Goal: Transaction & Acquisition: Purchase product/service

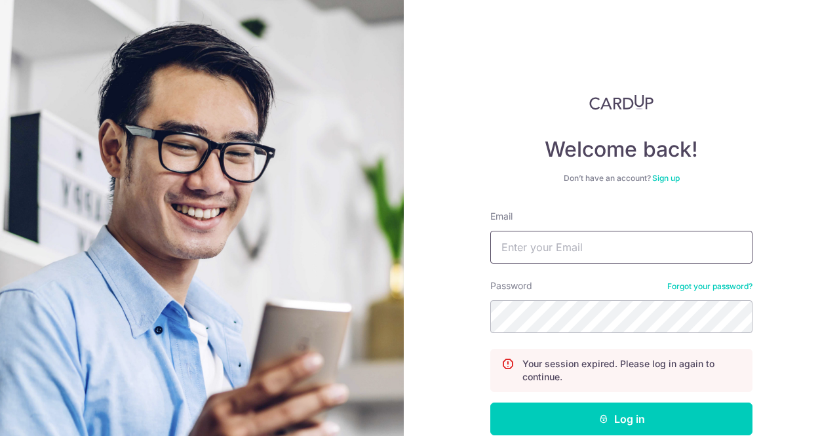
click at [582, 252] on input "Email" at bounding box center [621, 247] width 262 height 33
type input "[EMAIL_ADDRESS][DOMAIN_NAME]"
click at [490, 402] on button "Log in" at bounding box center [621, 418] width 262 height 33
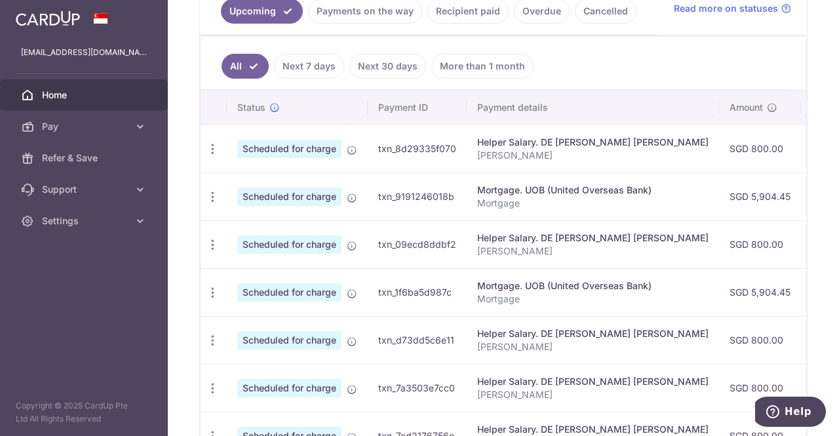
scroll to position [286, 0]
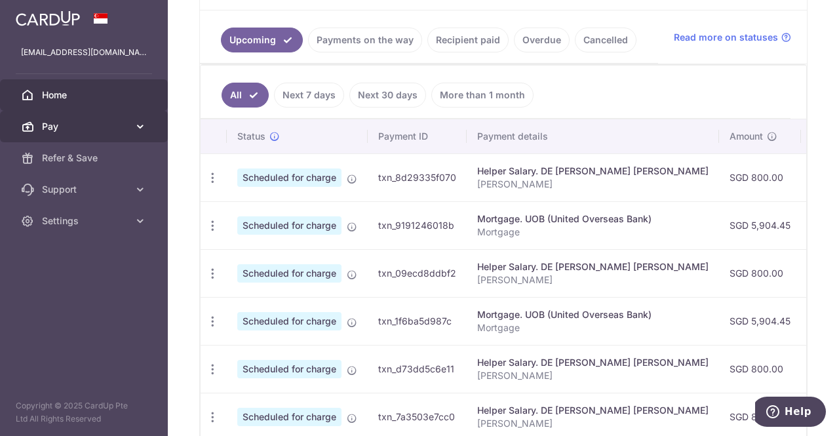
click at [58, 132] on span "Pay" at bounding box center [85, 126] width 87 height 13
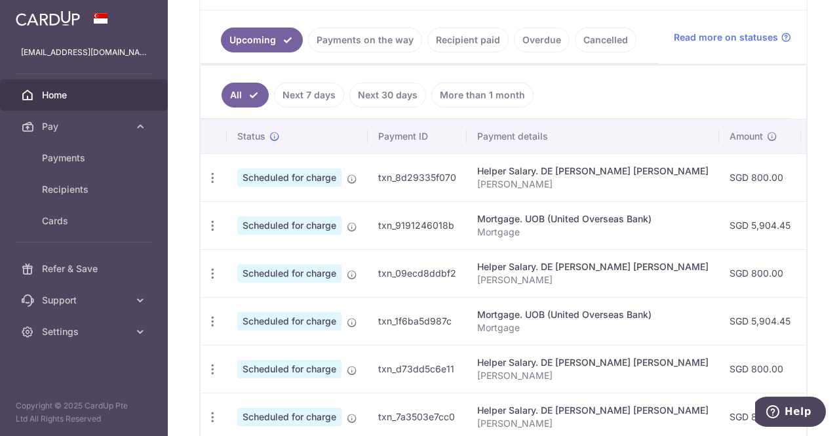
click at [371, 41] on link "Payments on the way" at bounding box center [365, 40] width 114 height 25
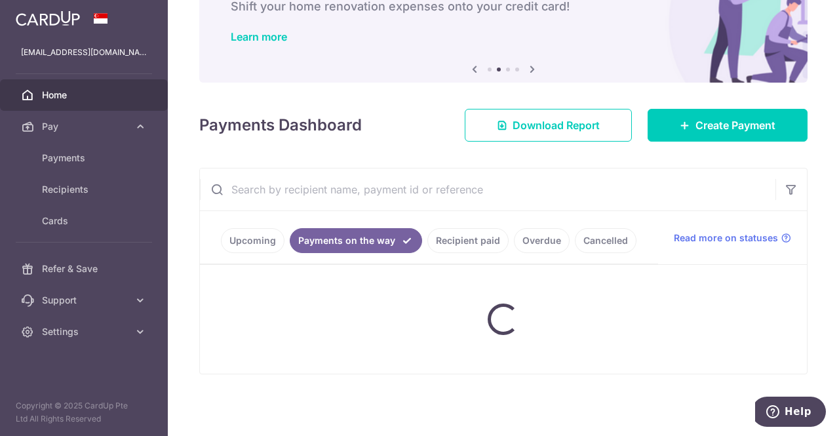
scroll to position [63, 0]
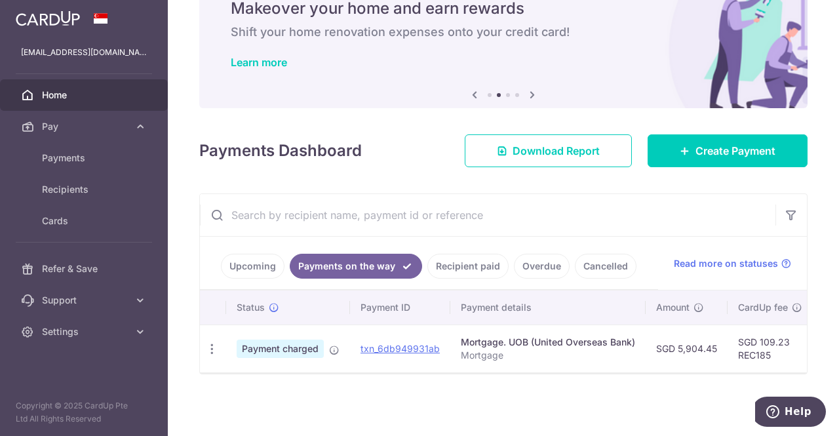
click at [443, 255] on link "Recipient paid" at bounding box center [467, 266] width 81 height 25
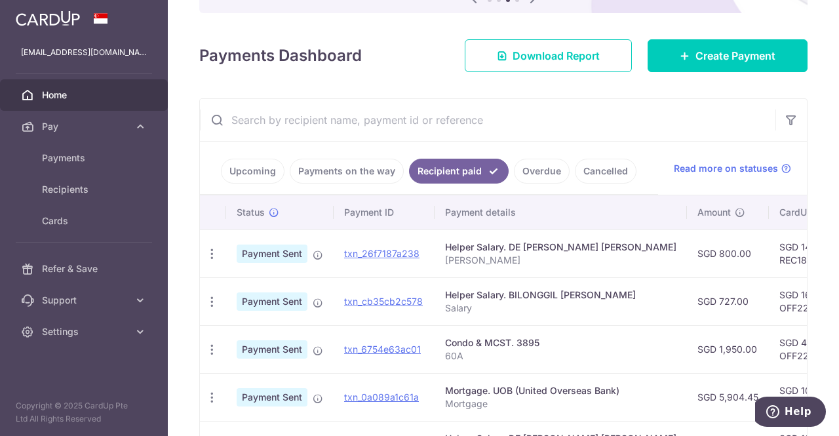
scroll to position [147, 0]
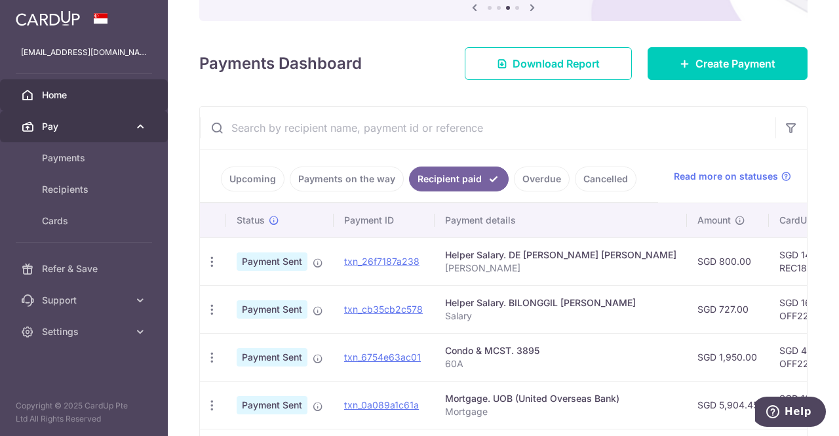
click at [68, 127] on span "Pay" at bounding box center [85, 126] width 87 height 13
click at [58, 132] on span "Pay" at bounding box center [85, 126] width 87 height 13
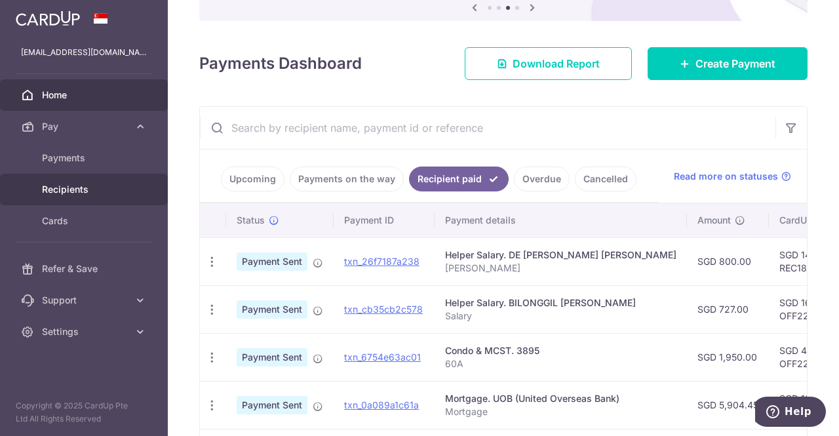
click at [69, 193] on span "Recipients" at bounding box center [85, 189] width 87 height 13
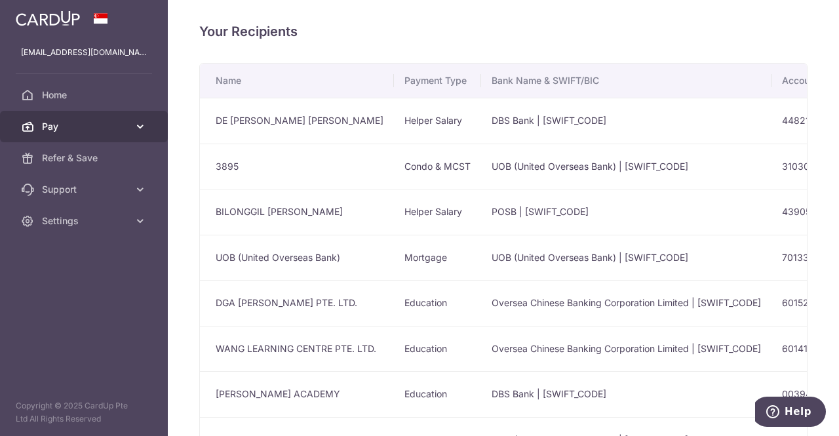
click at [58, 127] on span "Pay" at bounding box center [85, 126] width 87 height 13
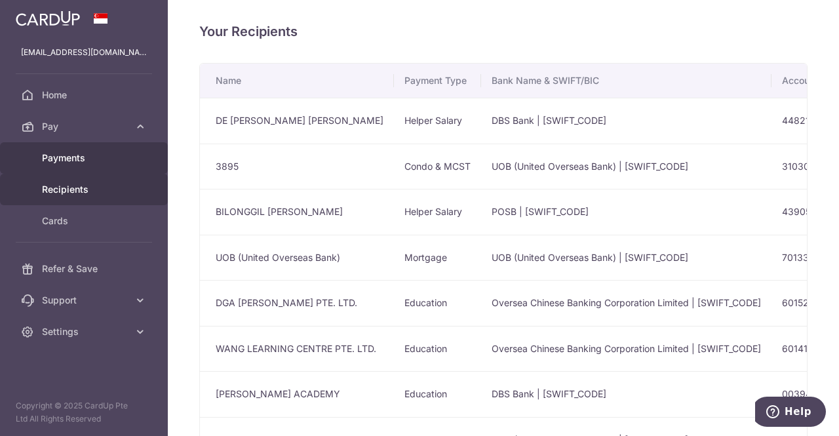
click at [66, 167] on link "Payments" at bounding box center [84, 157] width 168 height 31
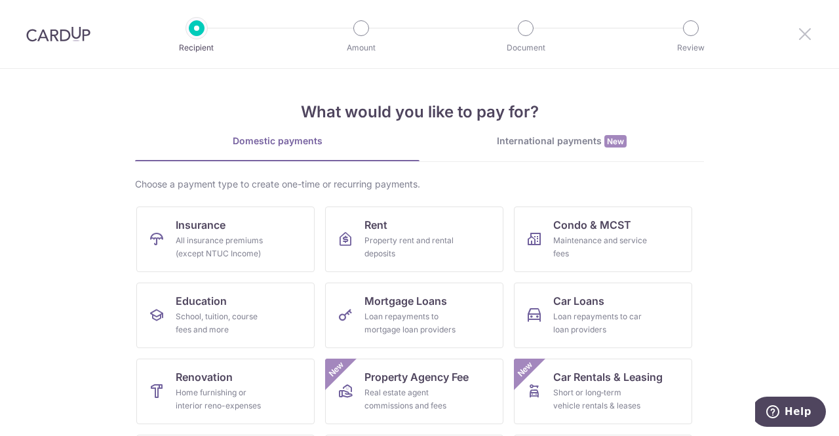
click at [806, 27] on icon at bounding box center [805, 34] width 16 height 16
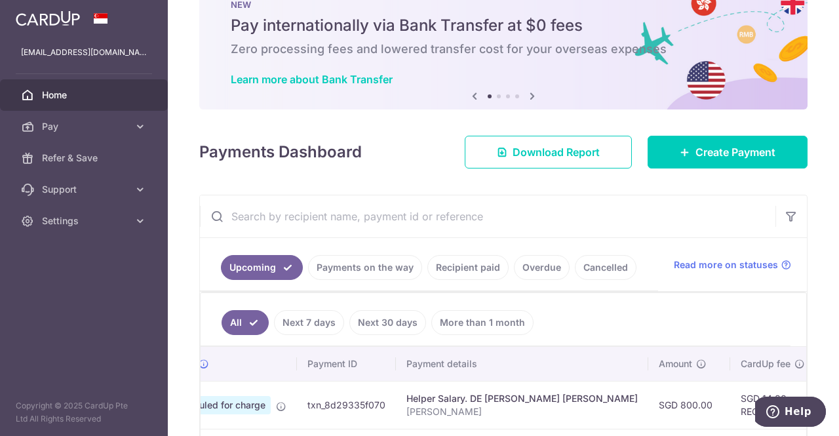
scroll to position [38, 0]
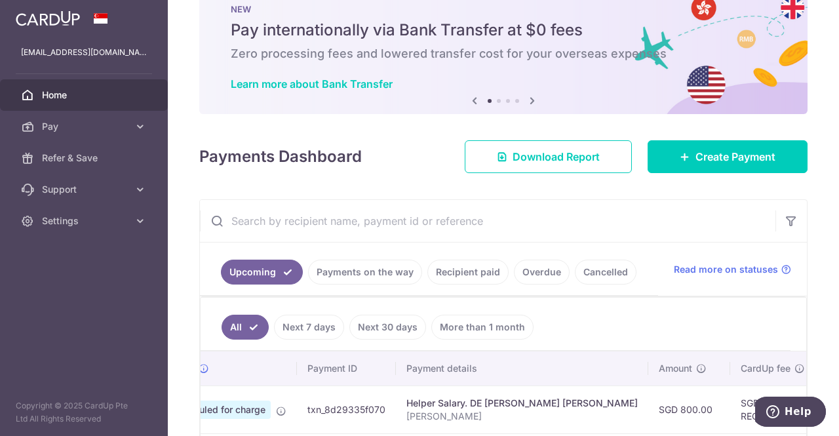
click at [480, 265] on link "Recipient paid" at bounding box center [467, 272] width 81 height 25
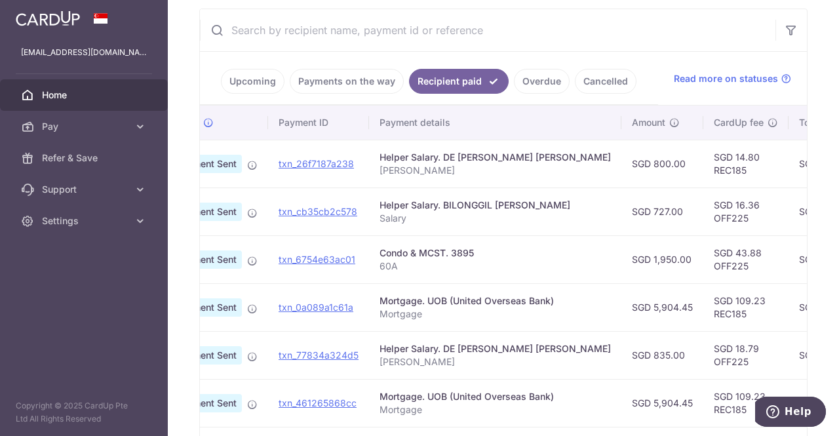
scroll to position [0, 16]
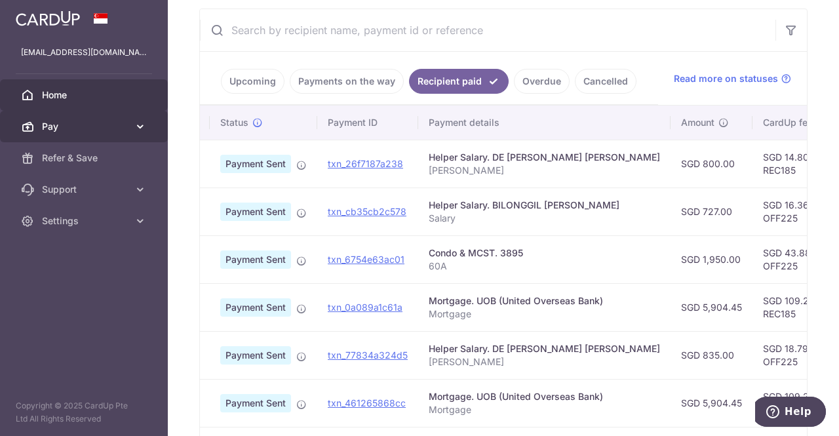
click at [62, 125] on span "Pay" at bounding box center [85, 126] width 87 height 13
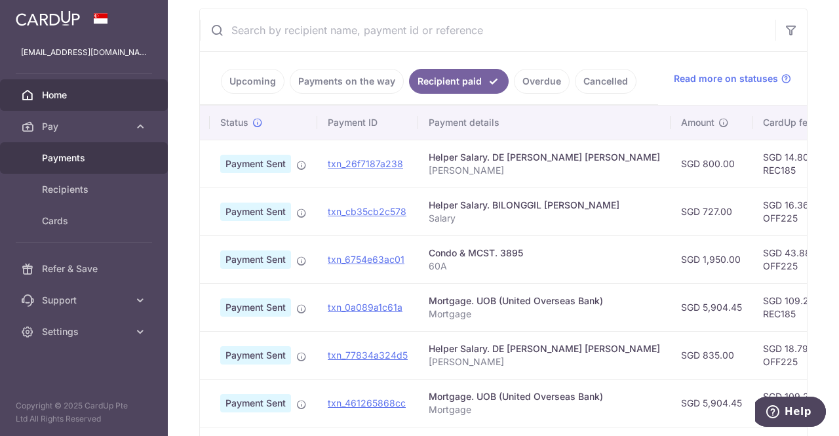
click at [77, 159] on span "Payments" at bounding box center [85, 157] width 87 height 13
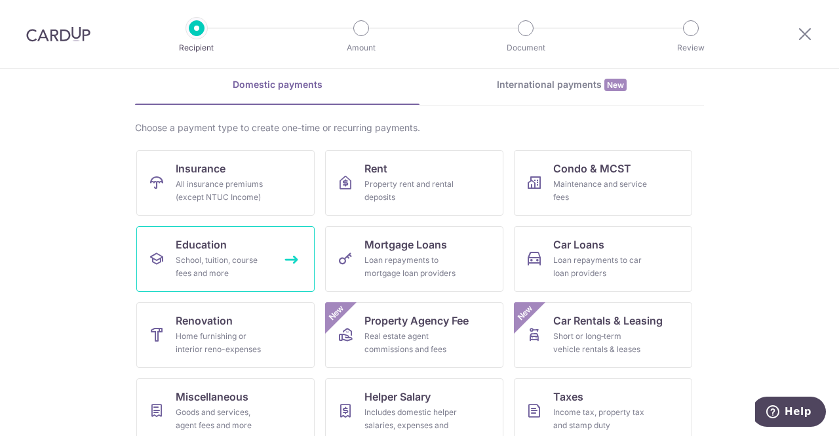
scroll to position [114, 0]
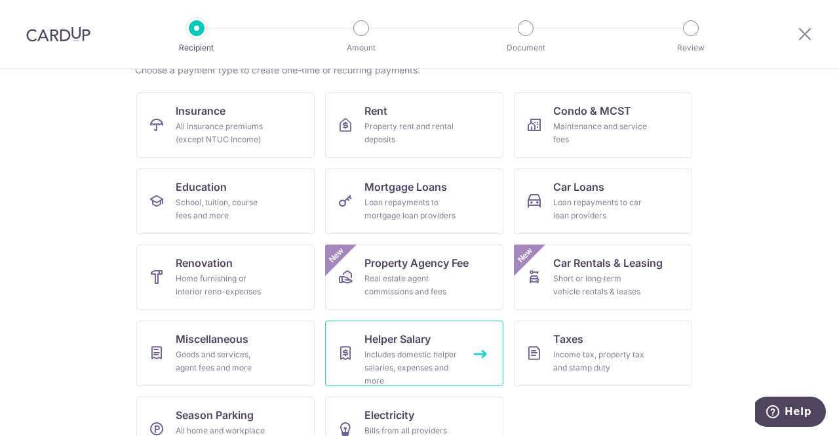
click at [425, 354] on div "Includes domestic helper salaries, expenses and more" at bounding box center [411, 367] width 94 height 39
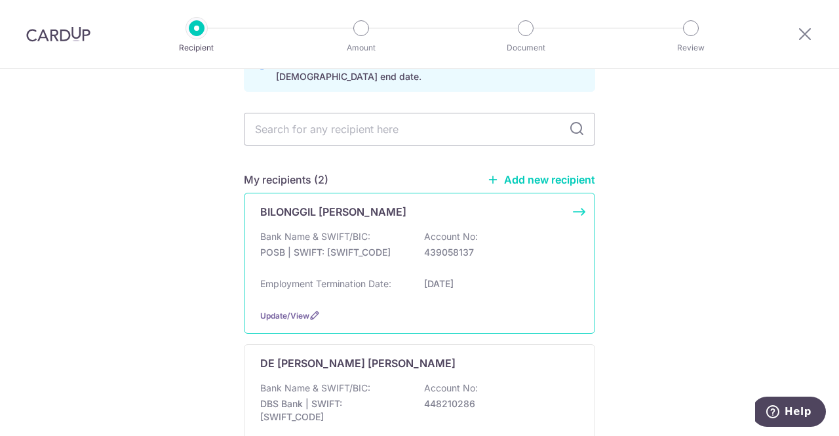
scroll to position [83, 0]
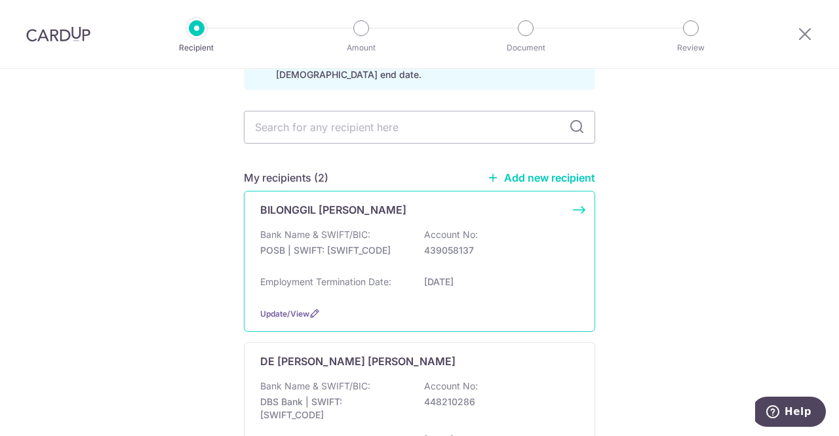
click at [573, 208] on div "BILONGGIL JOSEFA PANGANIBAN Bank Name & SWIFT/BIC: POSB | SWIFT: DBSSSGSGXXX Ac…" at bounding box center [419, 261] width 351 height 141
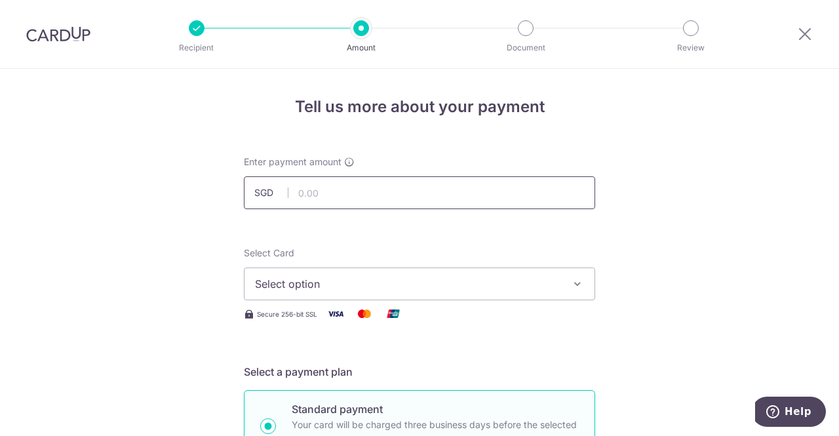
click at [382, 193] on input "text" at bounding box center [419, 192] width 351 height 33
type input "1,400.00"
click at [457, 273] on button "Select option" at bounding box center [419, 283] width 351 height 33
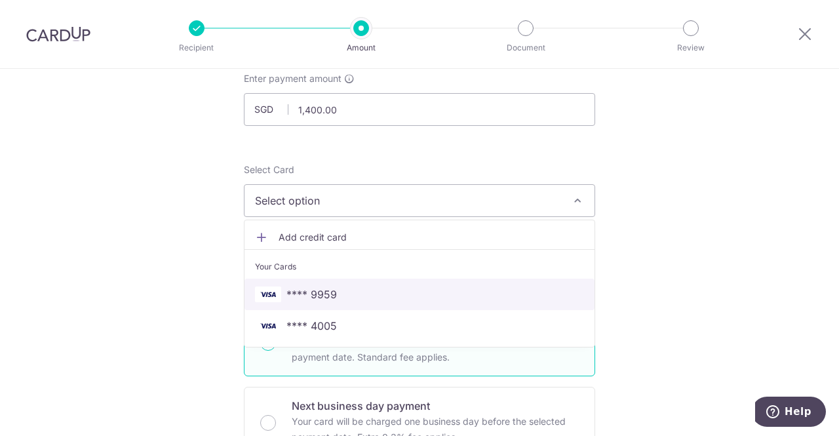
scroll to position [84, 0]
click at [373, 300] on span "**** 9959" at bounding box center [419, 294] width 329 height 16
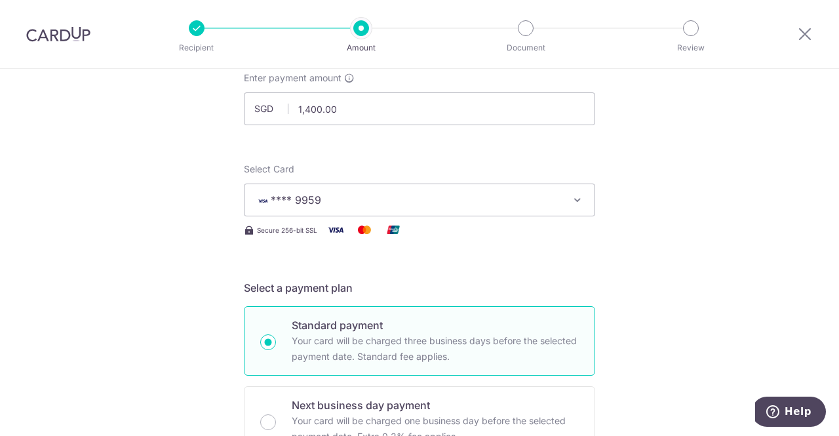
click at [520, 206] on span "**** 9959" at bounding box center [407, 200] width 305 height 16
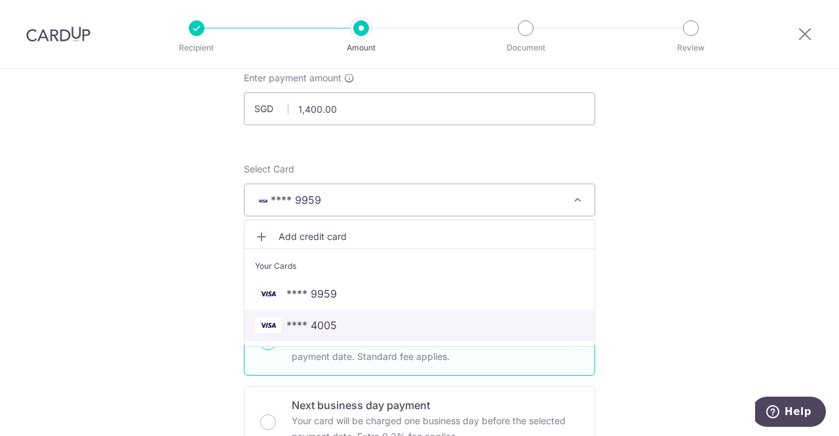
click at [454, 322] on span "**** 4005" at bounding box center [419, 325] width 329 height 16
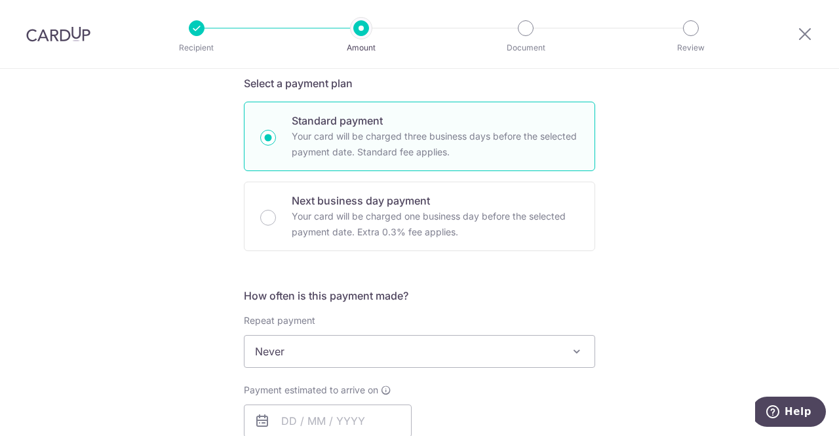
scroll to position [309, 0]
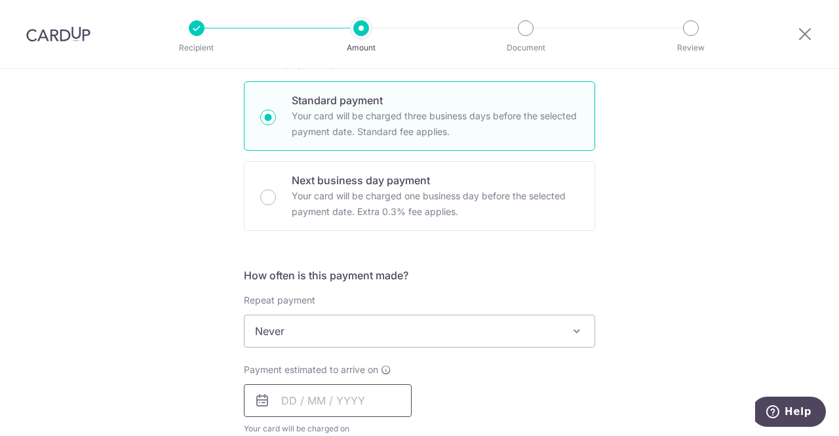
click at [315, 407] on input "text" at bounding box center [328, 400] width 168 height 33
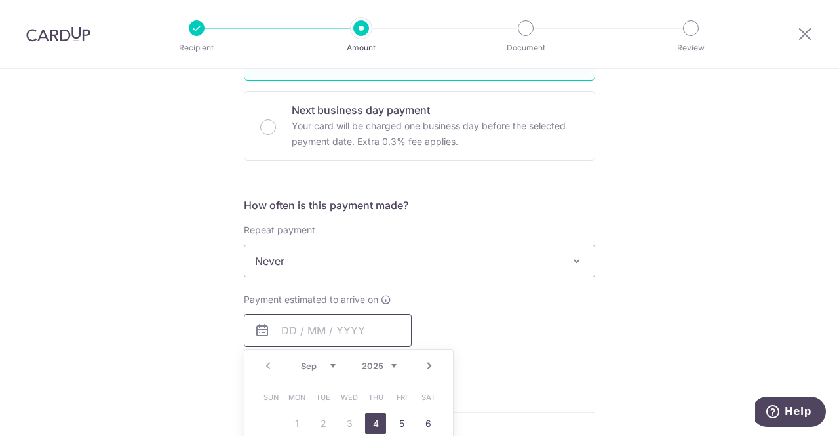
scroll to position [378, 0]
click at [197, 254] on div "Tell us more about your payment Enter payment amount SGD 1,400.00 1400.00 Selec…" at bounding box center [419, 284] width 839 height 1186
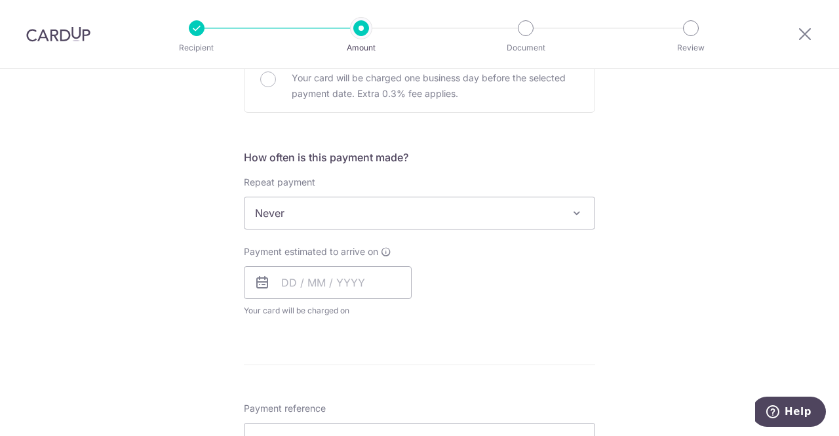
scroll to position [422, 0]
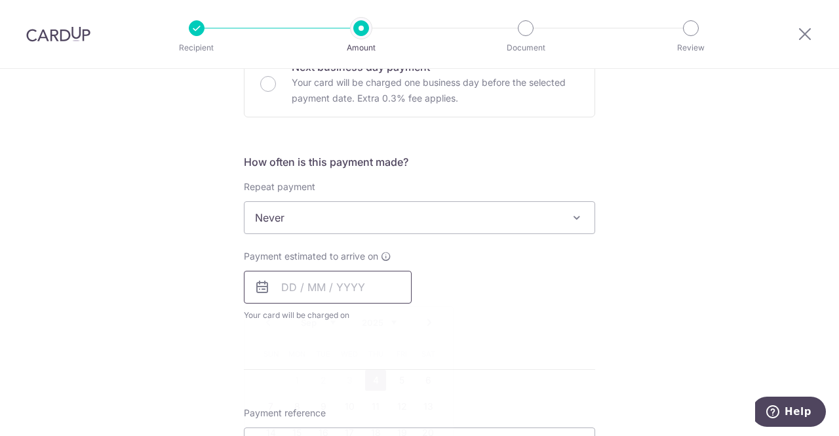
click at [286, 282] on input "text" at bounding box center [328, 287] width 168 height 33
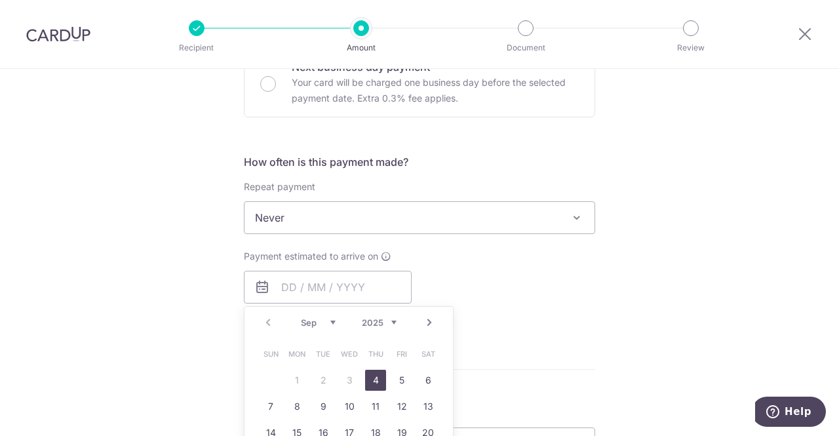
click at [367, 379] on link "4" at bounding box center [375, 380] width 21 height 21
type input "[DATE]"
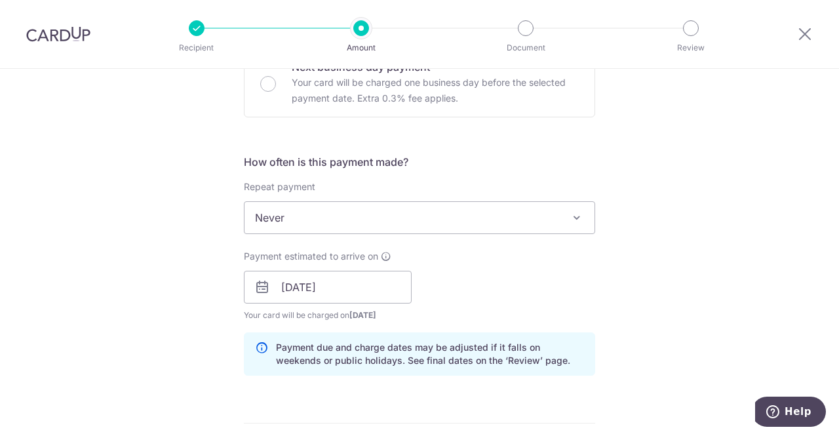
click at [142, 323] on div "Tell us more about your payment Enter payment amount SGD 1,400.00 1400.00 Selec…" at bounding box center [419, 266] width 839 height 1239
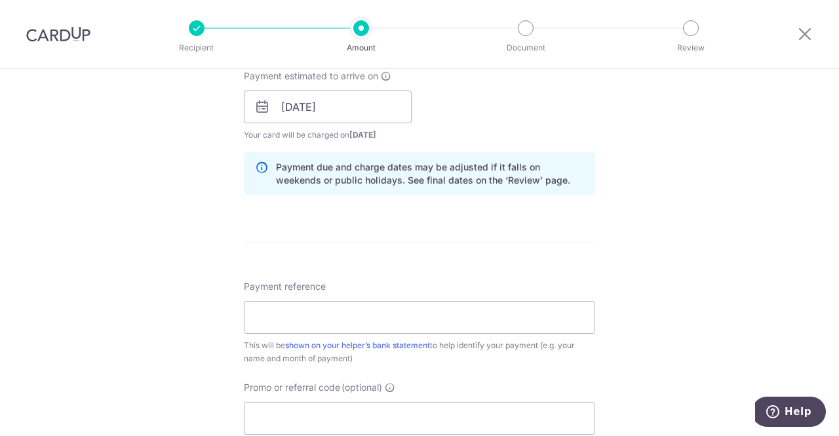
scroll to position [604, 0]
click at [333, 104] on input "[DATE]" at bounding box center [328, 105] width 168 height 33
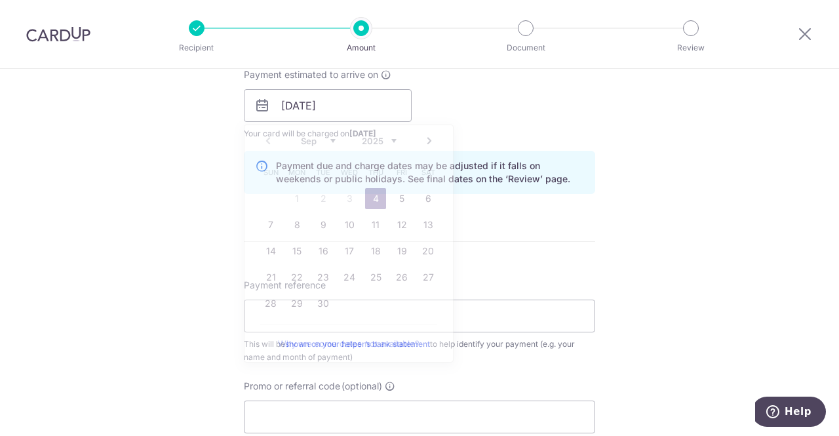
click at [160, 241] on div "Tell us more about your payment Enter payment amount SGD 1,400.00 1400.00 Selec…" at bounding box center [419, 84] width 839 height 1239
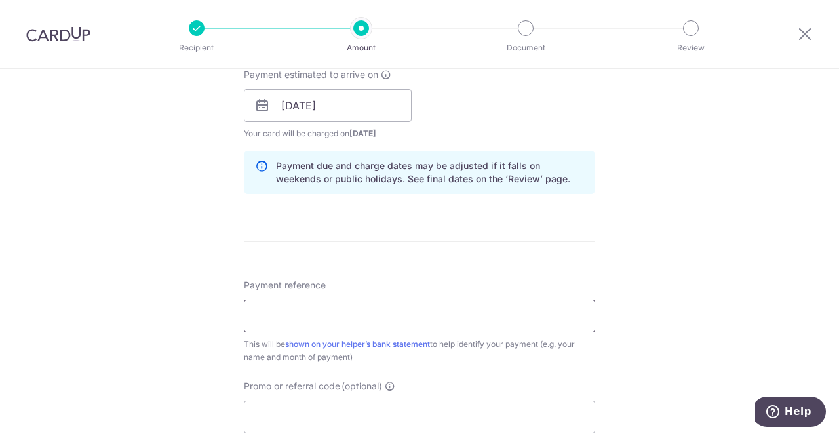
click at [284, 313] on input "Payment reference" at bounding box center [419, 316] width 351 height 33
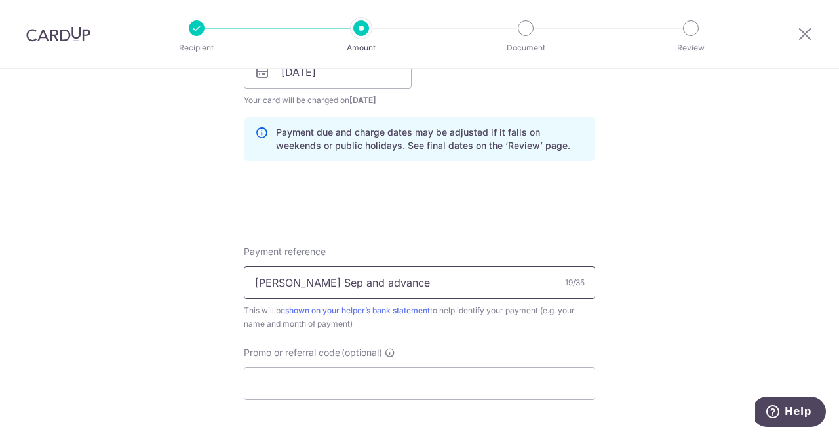
scroll to position [638, 0]
type input "[PERSON_NAME] Sep and advance"
click at [303, 380] on input "Promo or referral code (optional)" at bounding box center [419, 382] width 351 height 33
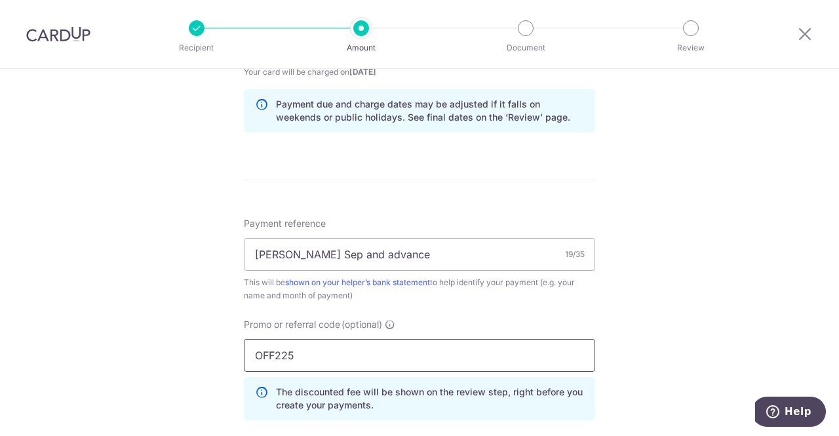
scroll to position [667, 0]
type input "OFF225"
click at [106, 332] on div "Tell us more about your payment Enter payment amount SGD 1,400.00 1400.00 Selec…" at bounding box center [419, 51] width 839 height 1298
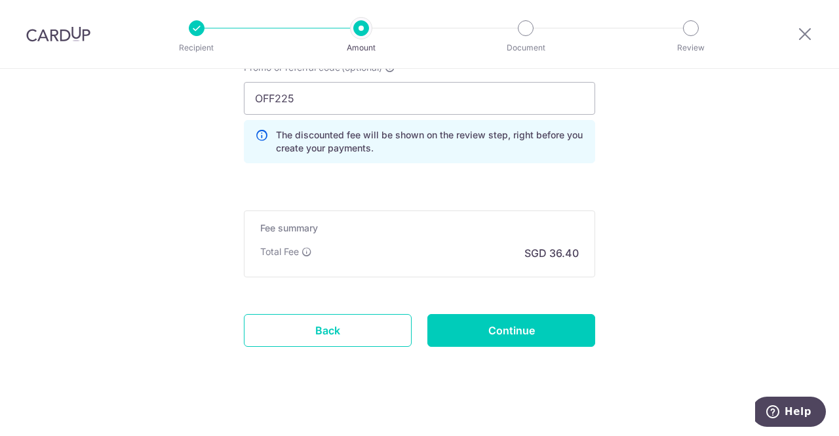
scroll to position [924, 0]
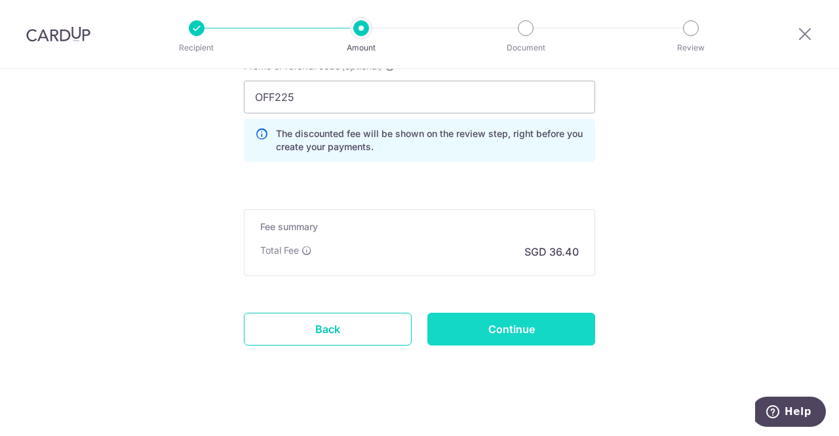
click at [486, 325] on input "Continue" at bounding box center [511, 329] width 168 height 33
type input "Create Schedule"
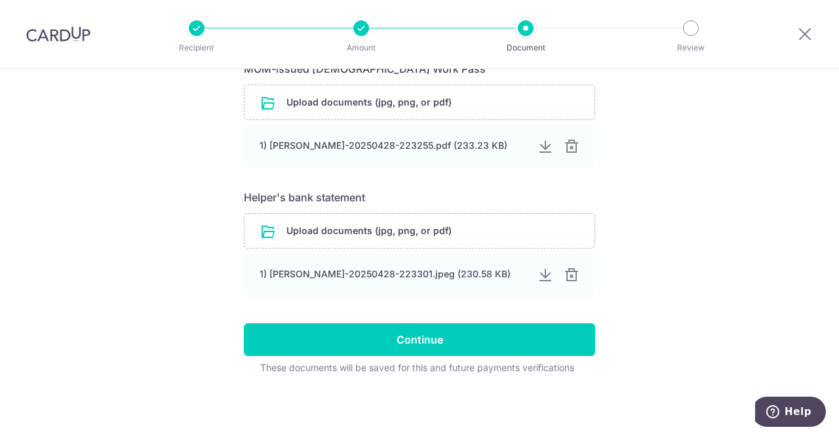
scroll to position [626, 0]
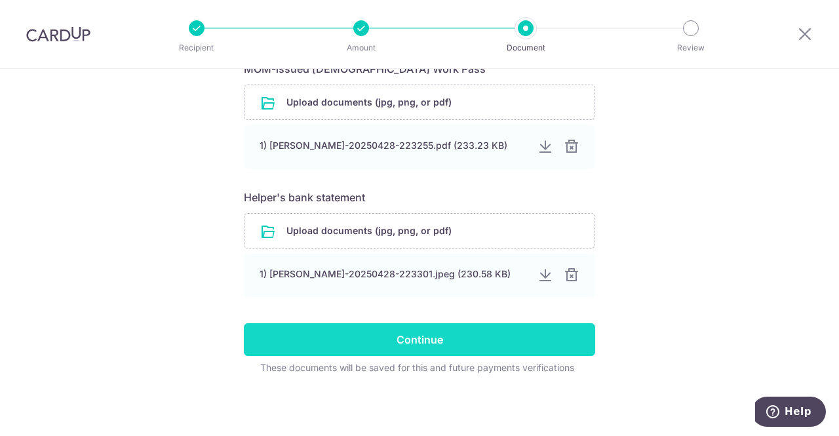
click at [431, 341] on input "Continue" at bounding box center [419, 339] width 351 height 33
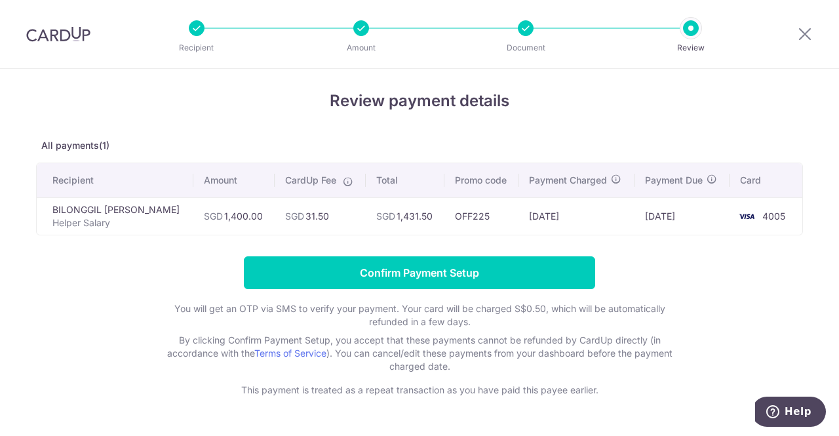
scroll to position [7, 0]
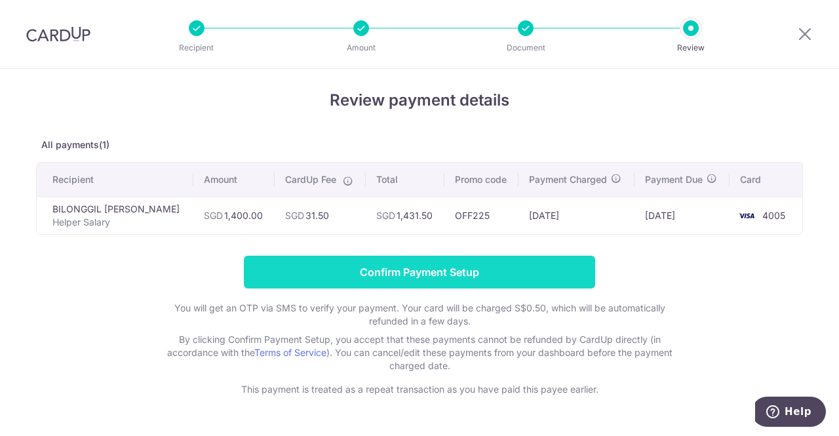
click at [410, 279] on input "Confirm Payment Setup" at bounding box center [419, 272] width 351 height 33
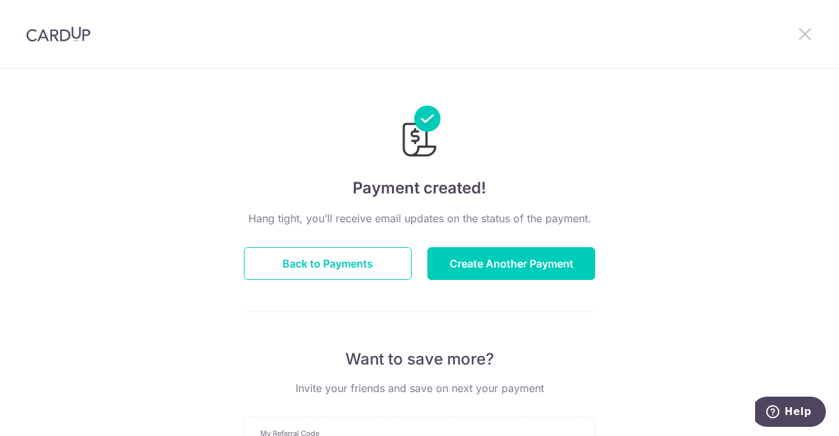
click at [800, 38] on icon at bounding box center [805, 34] width 16 height 16
